Goal: Task Accomplishment & Management: Manage account settings

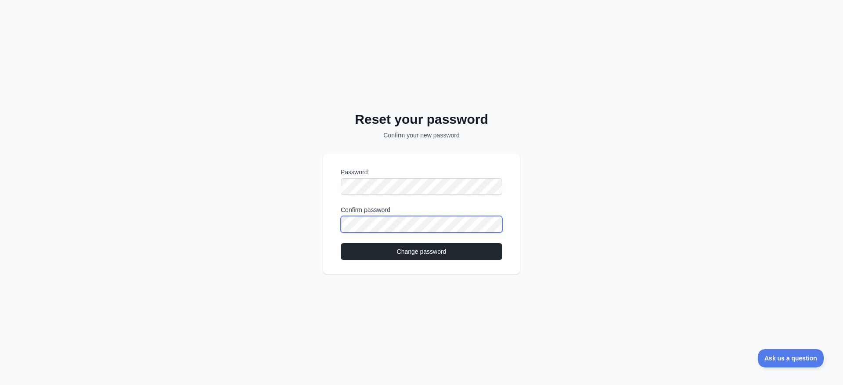
click at [341, 243] on button "Change password" at bounding box center [422, 251] width 162 height 17
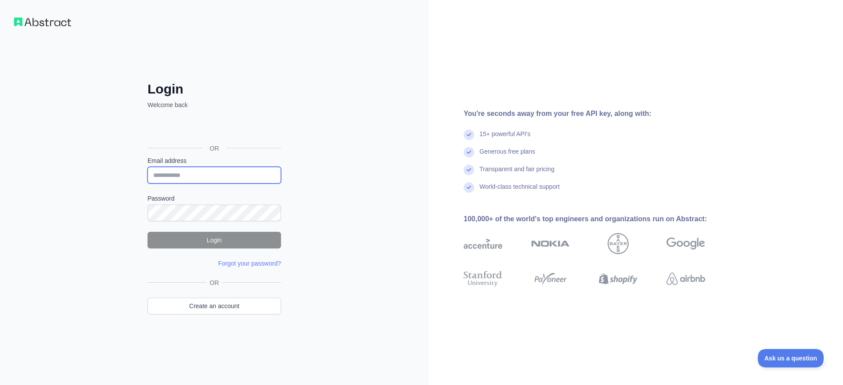
click at [168, 178] on input "Email address" at bounding box center [214, 175] width 133 height 17
type input "**********"
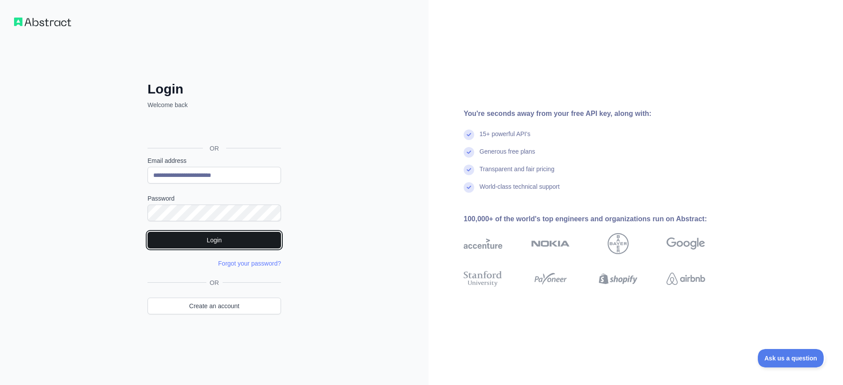
click at [212, 242] on button "Login" at bounding box center [214, 240] width 133 height 17
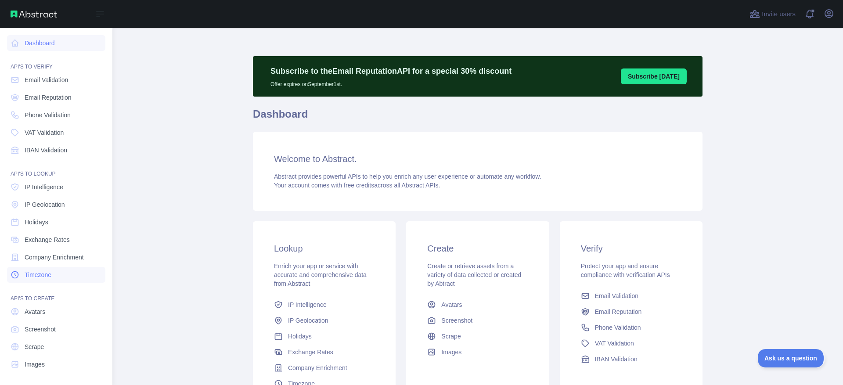
scroll to position [1, 0]
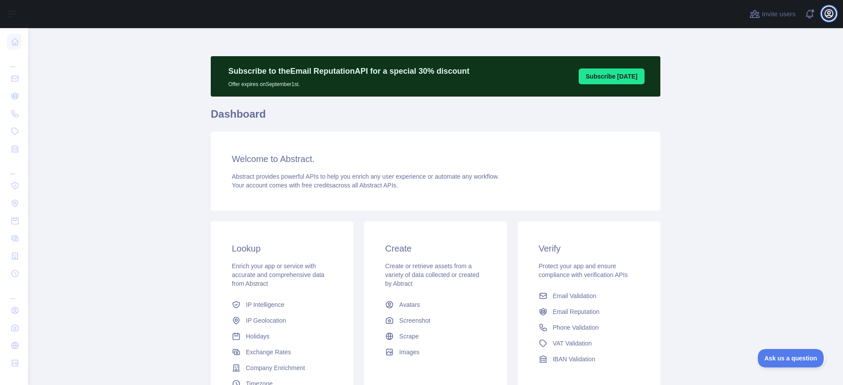
click at [828, 12] on icon "button" at bounding box center [829, 13] width 11 height 11
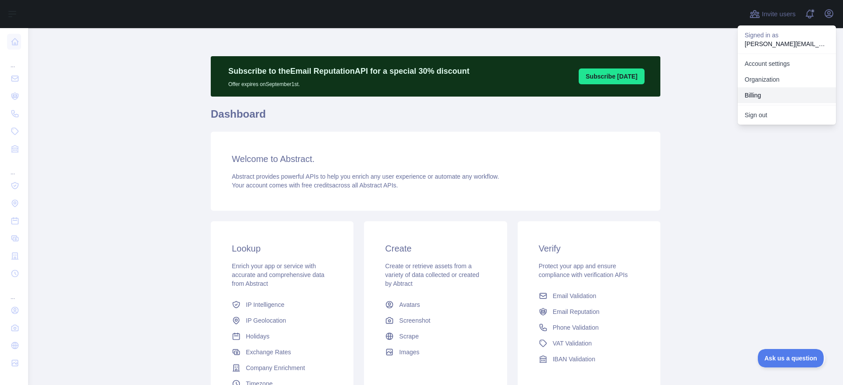
click at [752, 93] on button "Billing" at bounding box center [787, 95] width 98 height 16
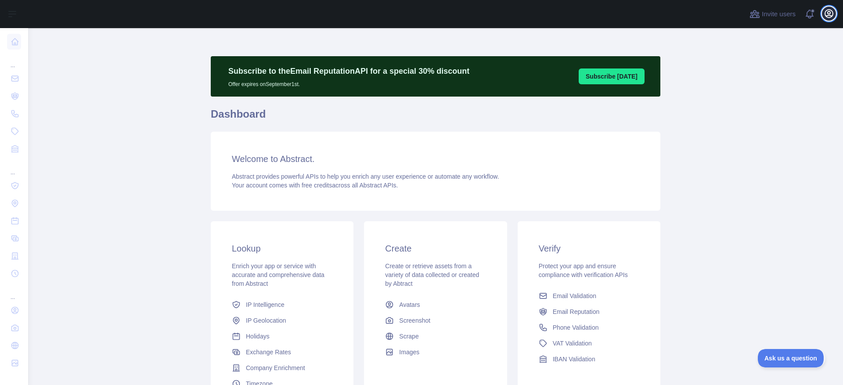
click at [826, 15] on icon "button" at bounding box center [829, 14] width 8 height 8
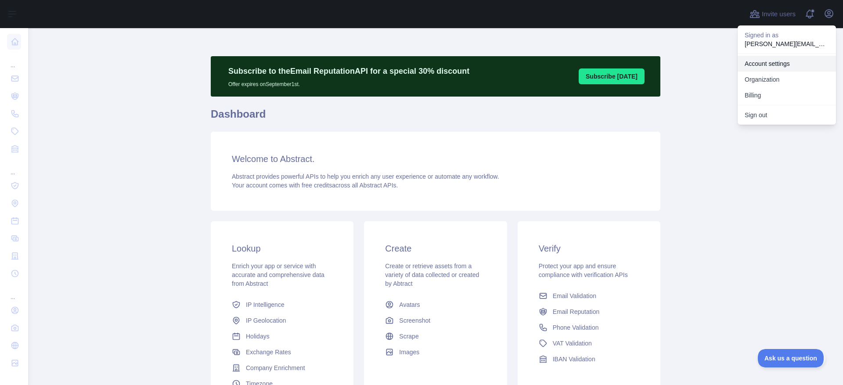
click at [763, 62] on link "Account settings" at bounding box center [787, 64] width 98 height 16
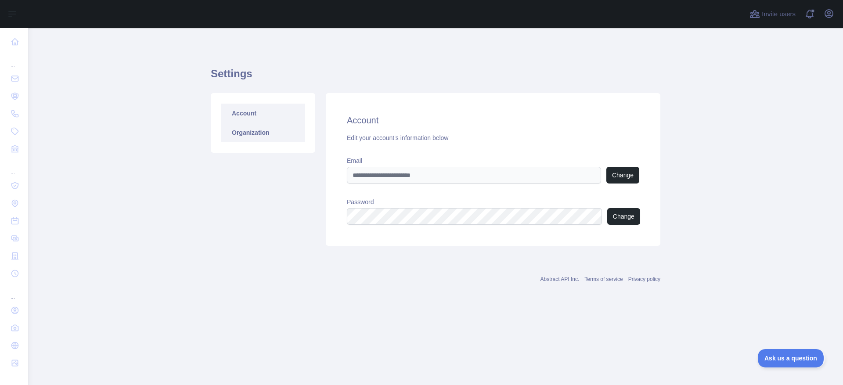
click at [245, 135] on link "Organization" at bounding box center [262, 132] width 83 height 19
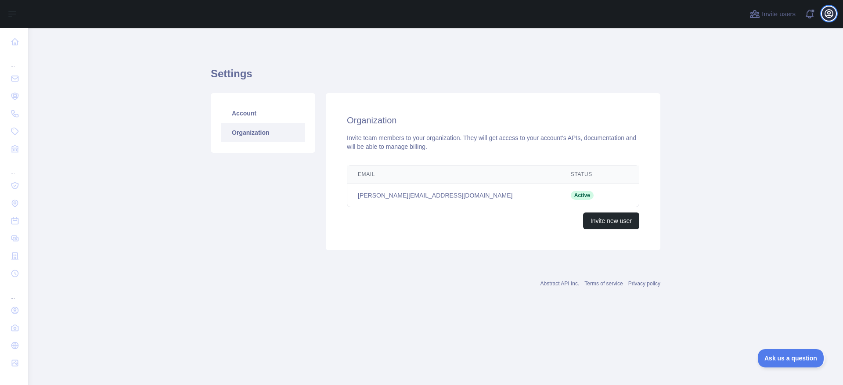
click at [834, 13] on button "Open user menu" at bounding box center [829, 14] width 14 height 14
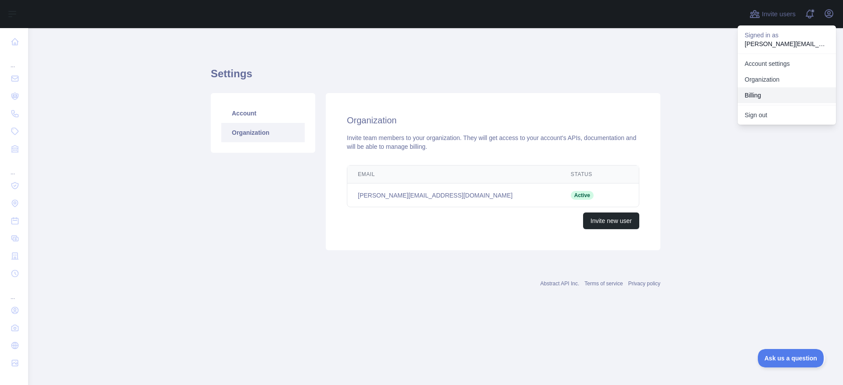
click at [751, 94] on button "Billing" at bounding box center [787, 95] width 98 height 16
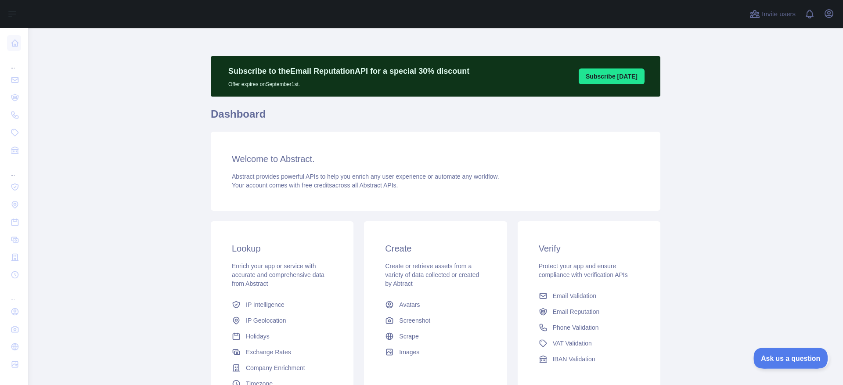
click at [786, 355] on span "Ask us a question" at bounding box center [786, 357] width 66 height 6
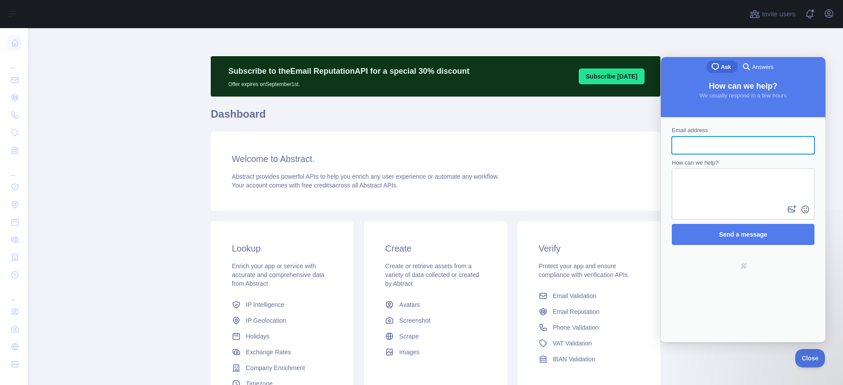
click at [703, 147] on input "Email address" at bounding box center [743, 145] width 129 height 16
click at [691, 187] on textarea "How can we help?" at bounding box center [743, 186] width 141 height 34
click at [794, 42] on main "Subscribe to the Email Reputation API for a special 30 % discount Offer expires…" at bounding box center [435, 206] width 815 height 357
click at [825, 14] on icon "button" at bounding box center [829, 13] width 11 height 11
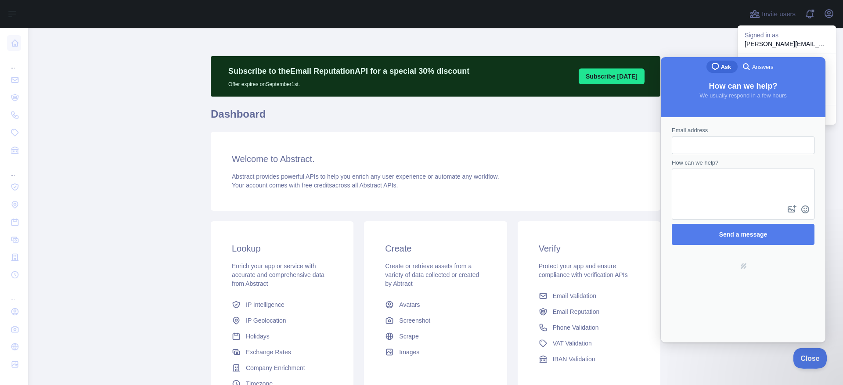
click at [800, 360] on button "Close" at bounding box center [808, 357] width 30 height 18
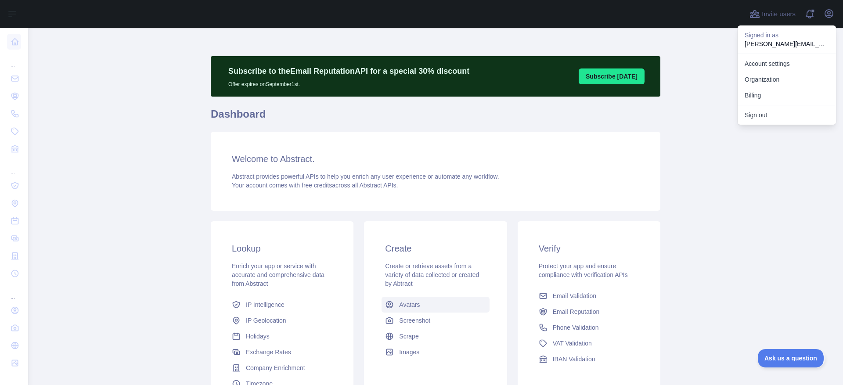
scroll to position [93, 0]
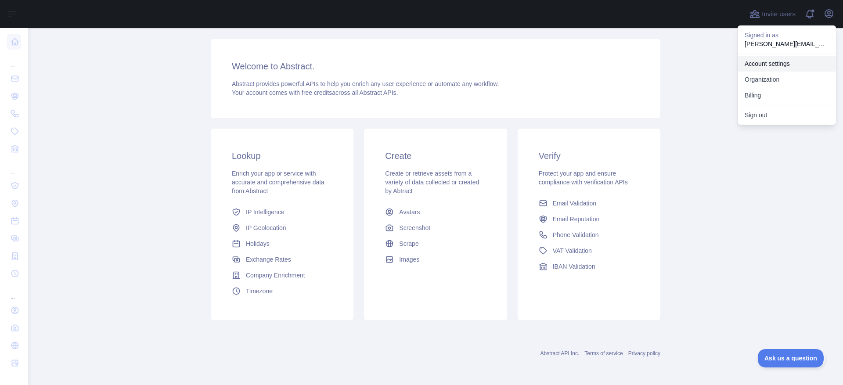
click at [772, 59] on link "Account settings" at bounding box center [787, 64] width 98 height 16
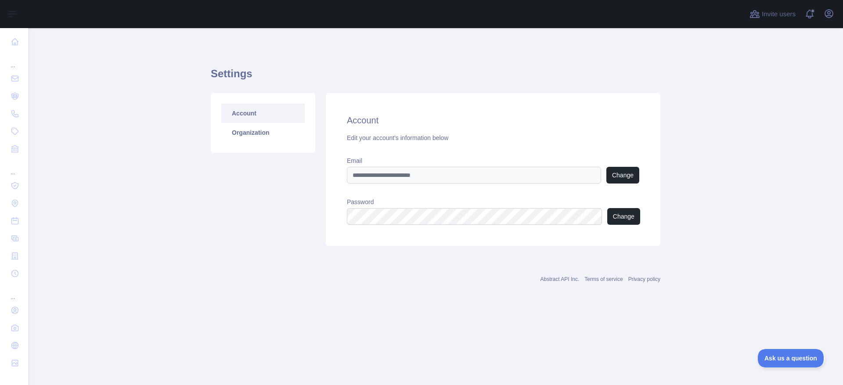
click at [246, 142] on div "Account Organization" at bounding box center [263, 123] width 104 height 60
click at [253, 136] on link "Organization" at bounding box center [262, 132] width 83 height 19
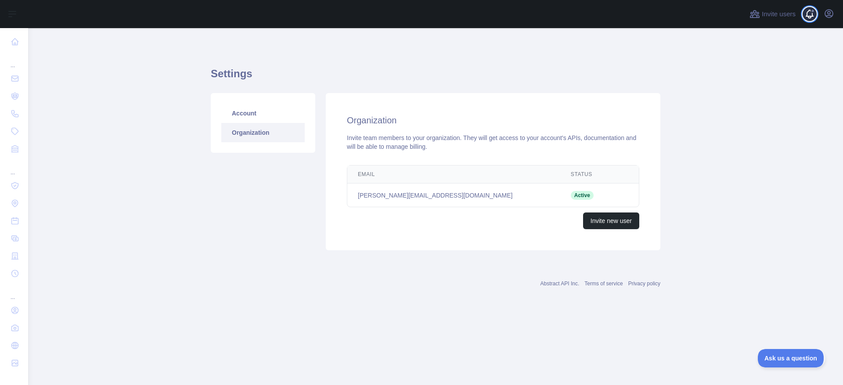
click at [807, 16] on span at bounding box center [813, 14] width 18 height 28
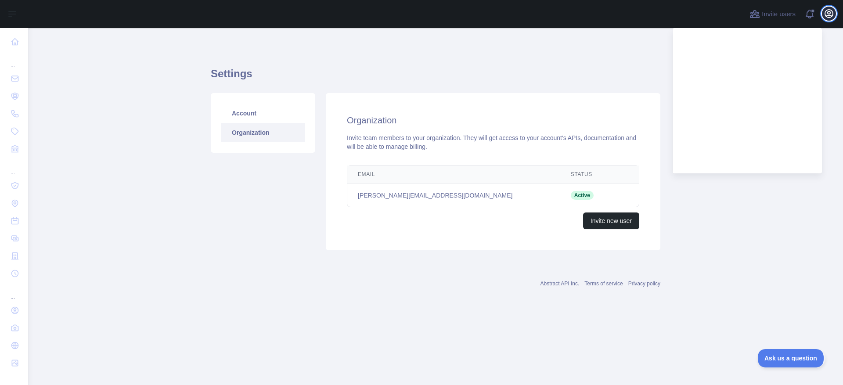
click at [832, 10] on icon "button" at bounding box center [829, 14] width 8 height 8
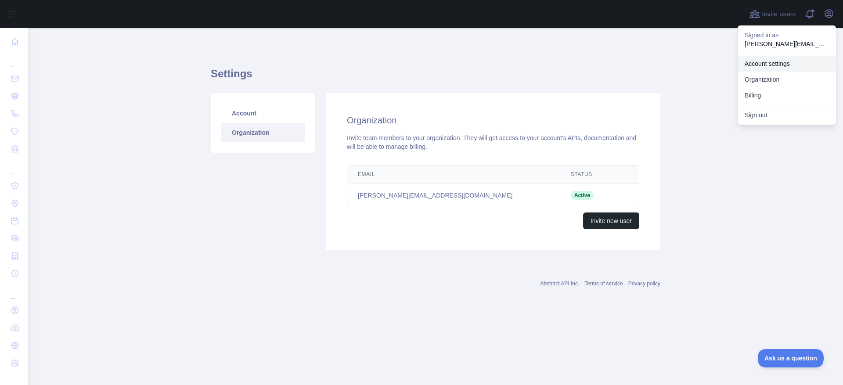
click at [776, 61] on link "Account settings" at bounding box center [787, 64] width 98 height 16
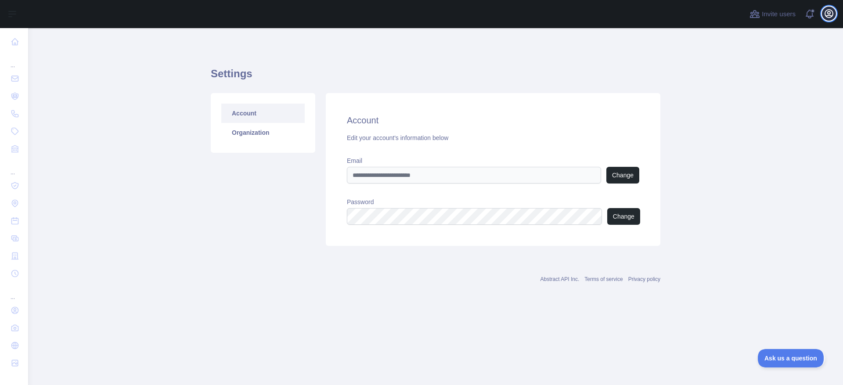
click at [829, 14] on icon "button" at bounding box center [829, 14] width 8 height 8
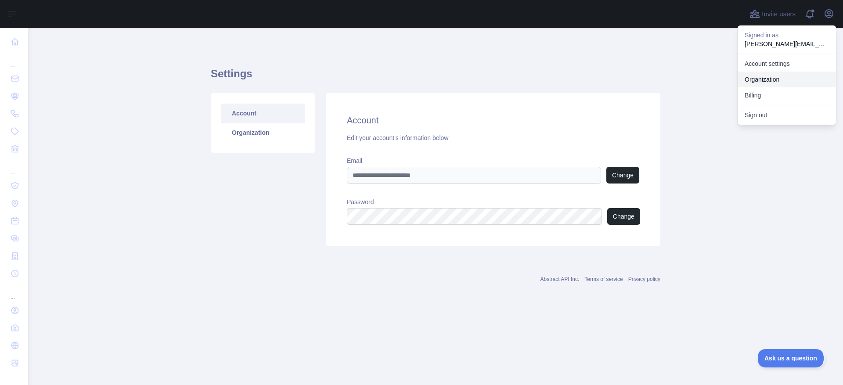
click at [769, 77] on link "Organization" at bounding box center [787, 80] width 98 height 16
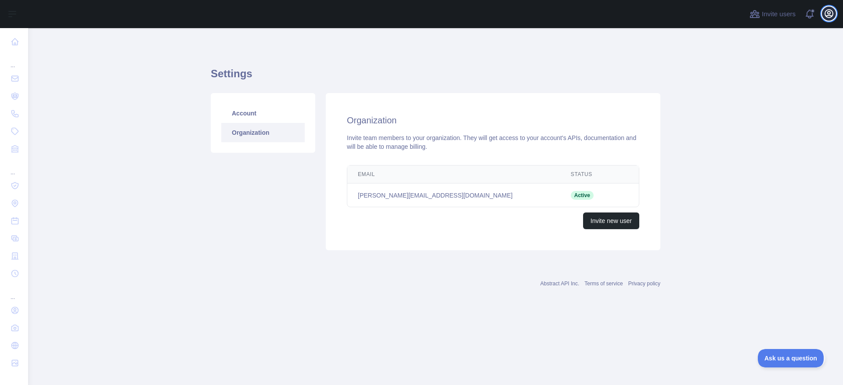
click at [832, 15] on icon "button" at bounding box center [829, 13] width 11 height 11
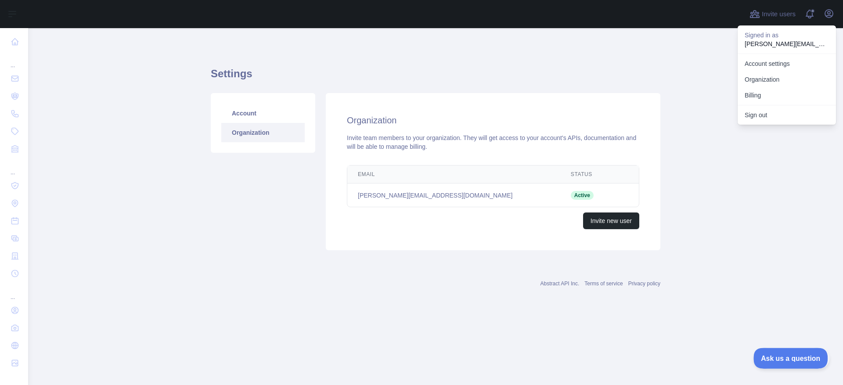
click at [786, 357] on span "Ask us a question" at bounding box center [786, 357] width 66 height 6
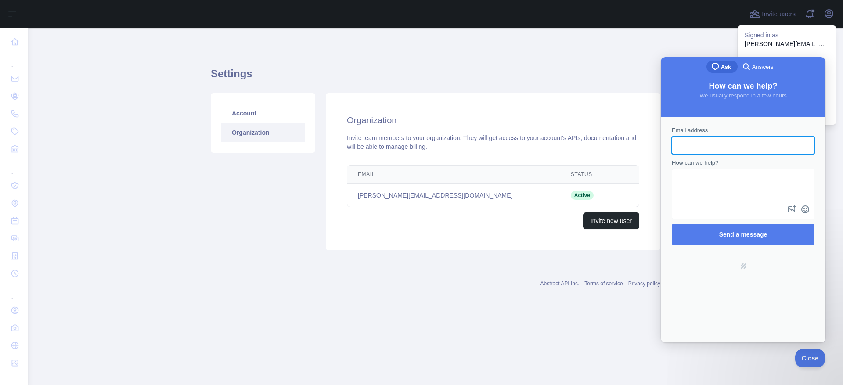
click at [688, 150] on input "Email address" at bounding box center [743, 145] width 129 height 16
type input "**********"
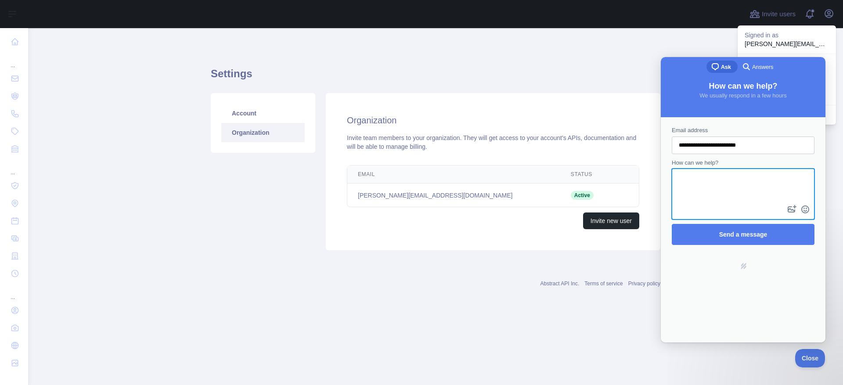
click at [757, 68] on span "Answers" at bounding box center [762, 67] width 21 height 9
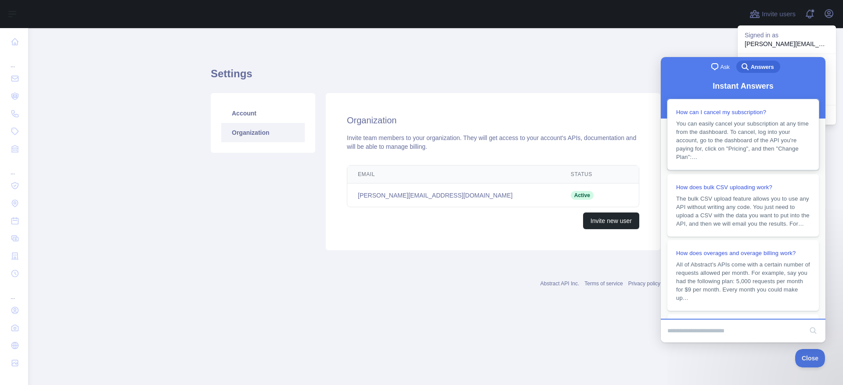
click at [749, 155] on span "You can easily cancel your subscription at any time from the dashboard. To canc…" at bounding box center [743, 140] width 134 height 42
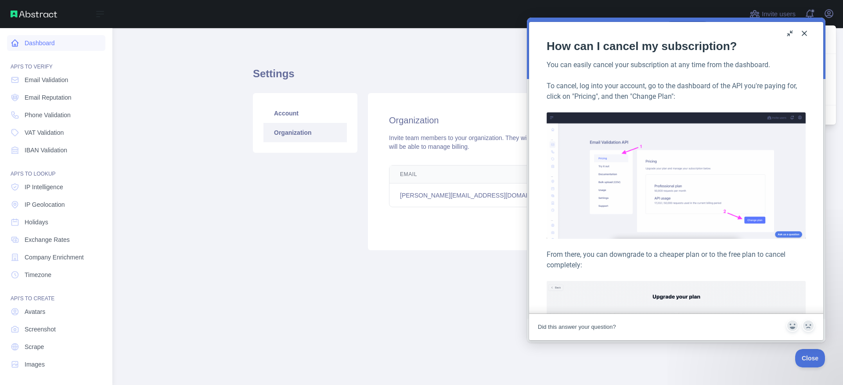
click at [47, 44] on link "Dashboard" at bounding box center [56, 43] width 98 height 16
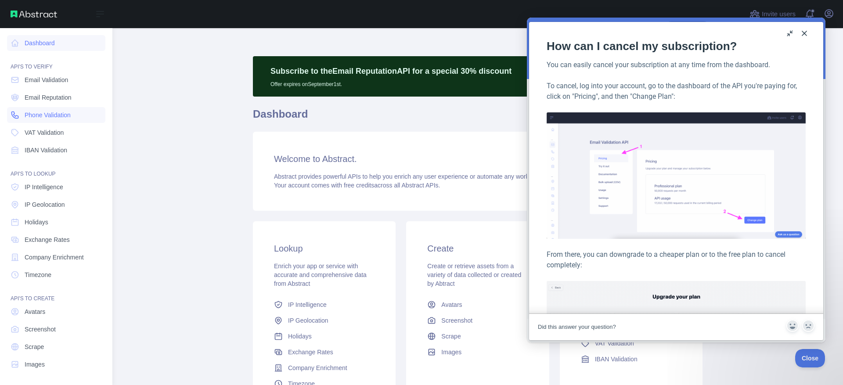
click at [50, 115] on span "Phone Validation" at bounding box center [48, 115] width 46 height 9
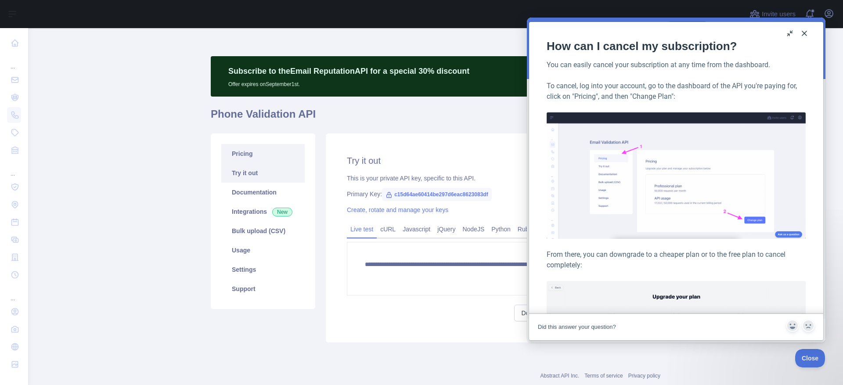
click at [240, 155] on link "Pricing" at bounding box center [262, 153] width 83 height 19
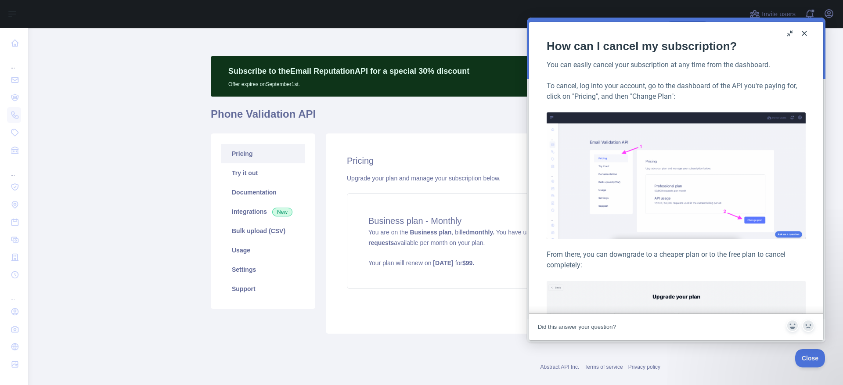
click at [805, 31] on button "Close" at bounding box center [804, 33] width 14 height 14
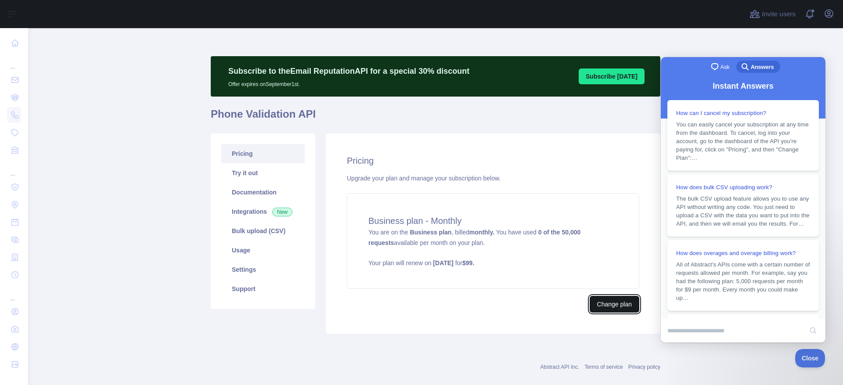
click at [614, 297] on button "Change plan" at bounding box center [615, 304] width 50 height 17
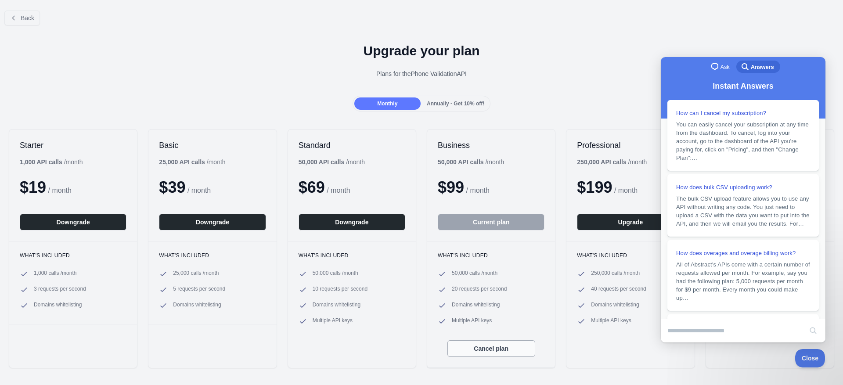
click at [484, 349] on button "Cancel plan" at bounding box center [491, 348] width 88 height 17
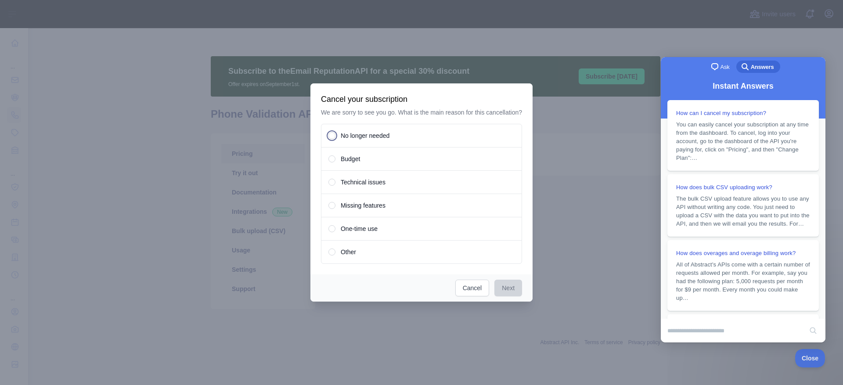
click at [333, 136] on span at bounding box center [332, 135] width 3 height 3
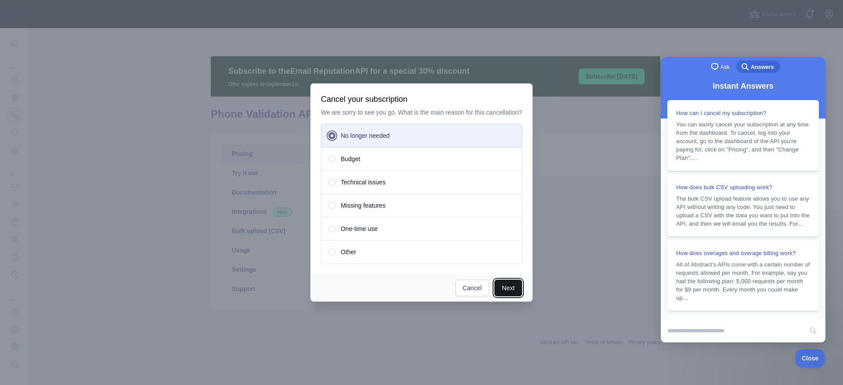
click at [506, 289] on button "Next" at bounding box center [508, 288] width 28 height 17
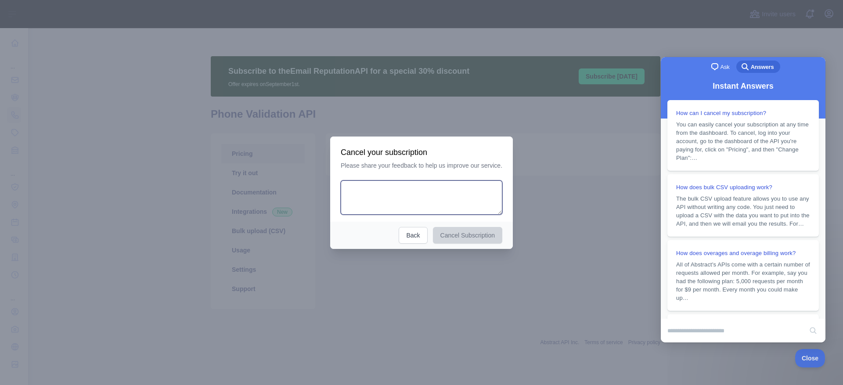
click at [389, 194] on textarea at bounding box center [422, 197] width 162 height 34
type textarea "****"
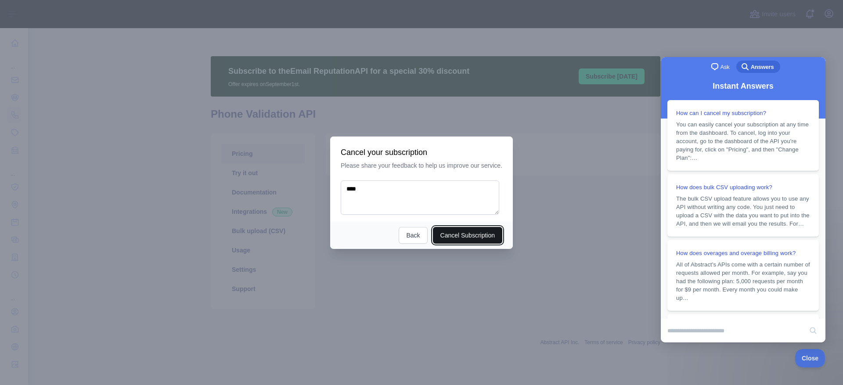
click at [461, 233] on button "Cancel Subscription" at bounding box center [468, 235] width 70 height 17
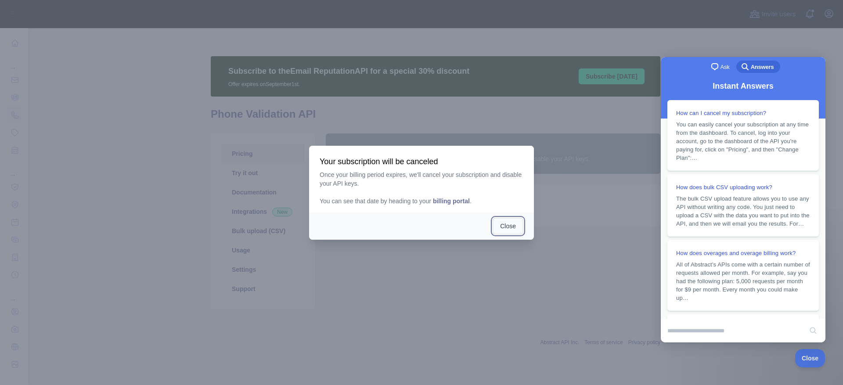
click at [510, 227] on button "Close" at bounding box center [508, 226] width 31 height 17
